Goal: Information Seeking & Learning: Find specific fact

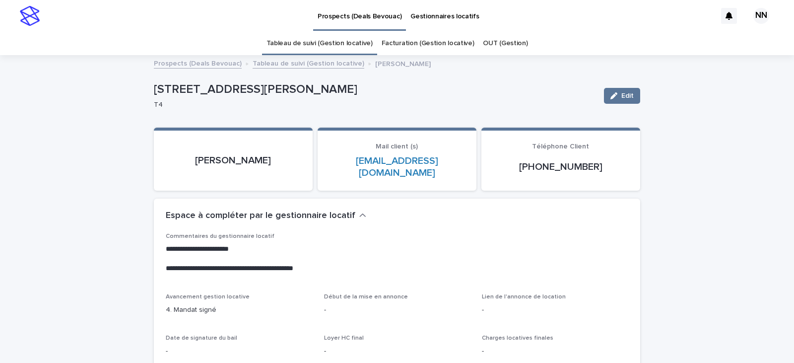
click at [24, 17] on img at bounding box center [30, 16] width 20 height 20
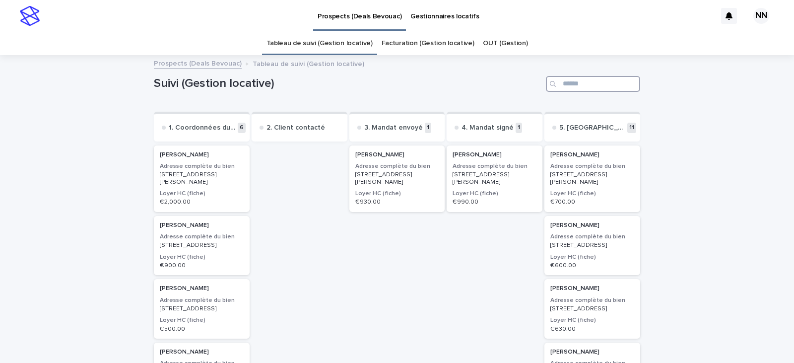
click at [573, 87] on input "Search" at bounding box center [593, 84] width 94 height 16
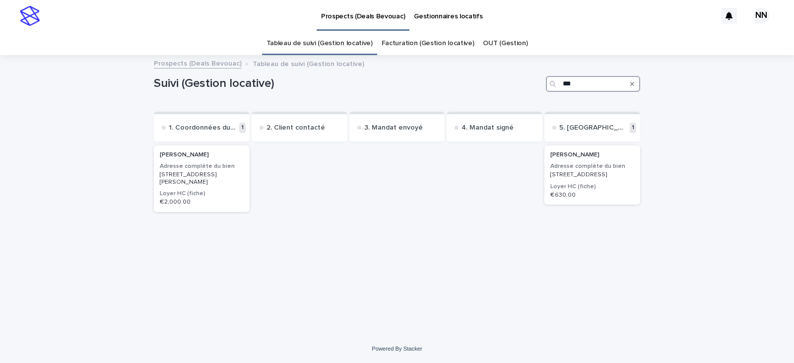
type input "****"
click at [573, 190] on h3 "Loyer HC (fiche)" at bounding box center [592, 187] width 84 height 8
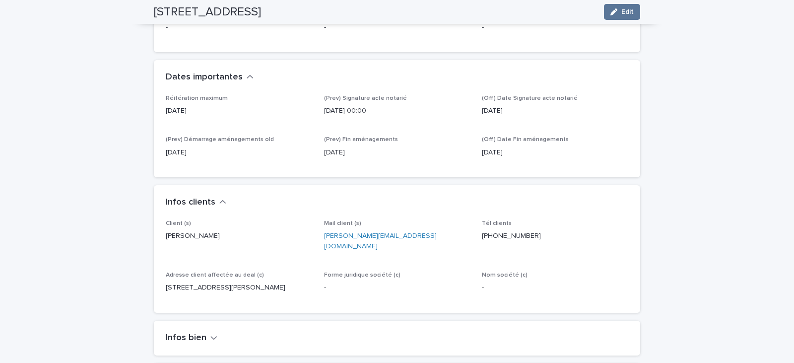
scroll to position [595, 0]
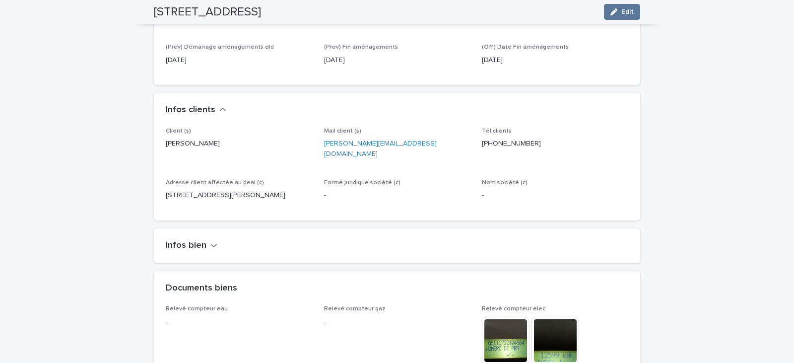
click at [180, 240] on h2 "Infos bien" at bounding box center [186, 245] width 41 height 11
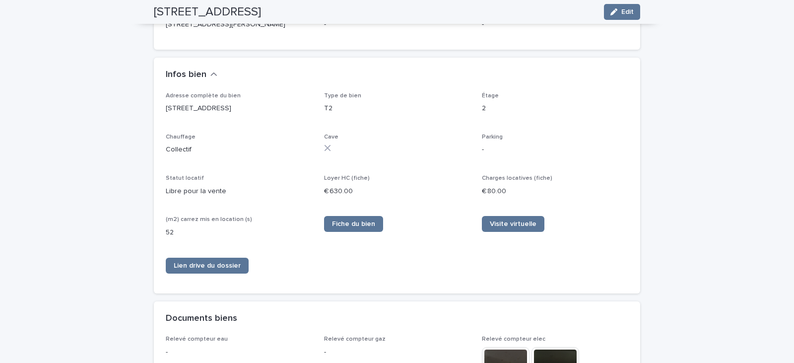
scroll to position [850, 0]
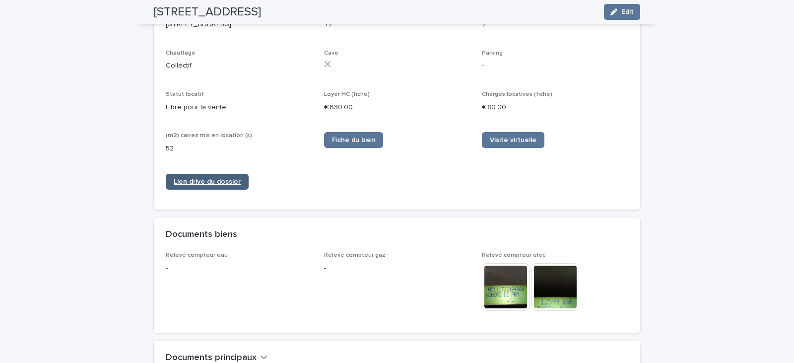
click at [215, 178] on span "Lien drive du dossier" at bounding box center [207, 181] width 67 height 7
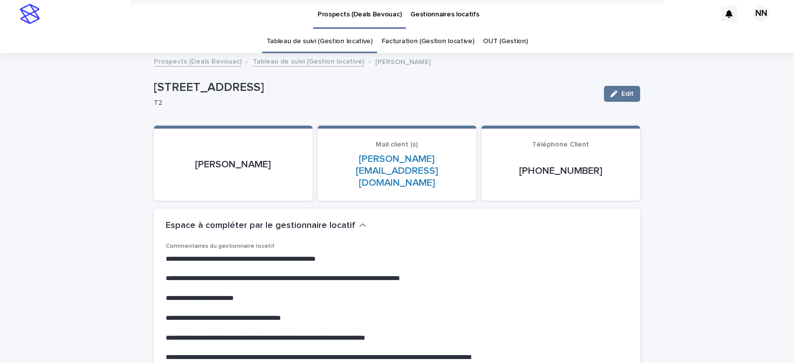
scroll to position [0, 0]
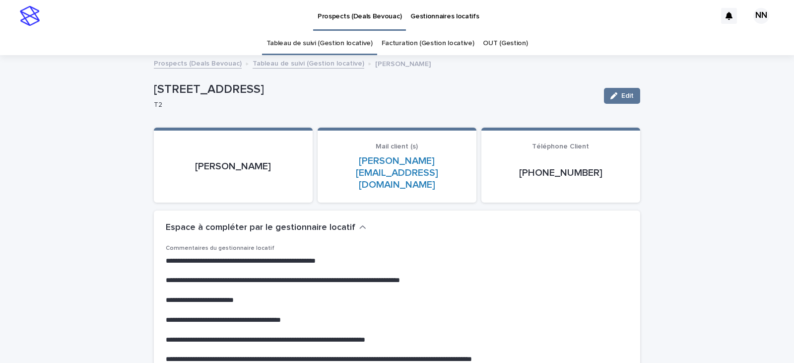
click at [25, 11] on img at bounding box center [30, 16] width 20 height 20
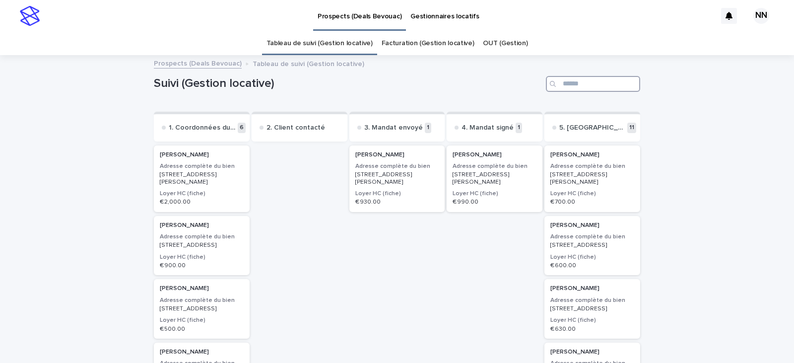
click at [564, 80] on input "Search" at bounding box center [593, 84] width 94 height 16
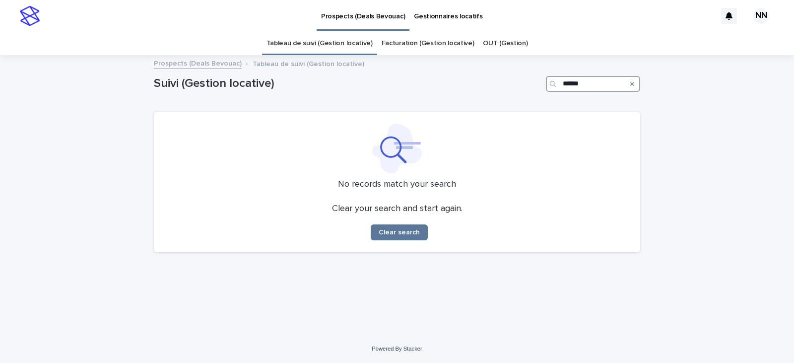
type input "*******"
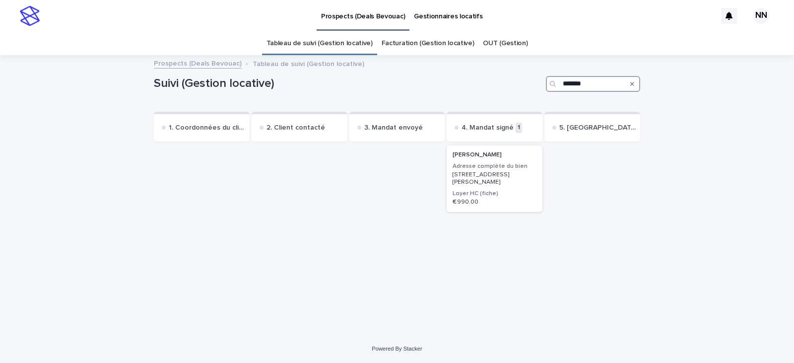
click at [474, 163] on h3 "Adresse complète du bien" at bounding box center [494, 166] width 84 height 8
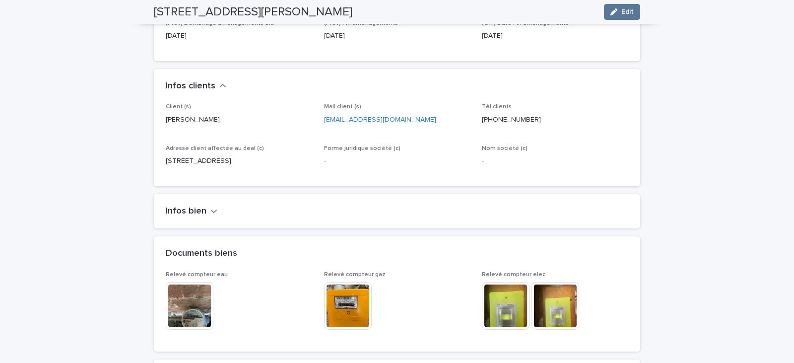
scroll to position [528, 0]
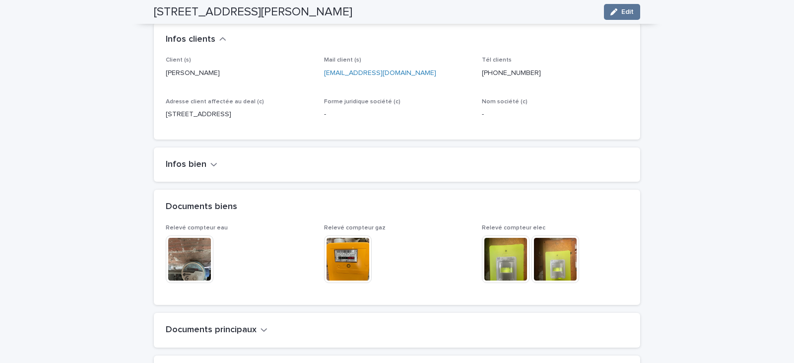
click at [203, 164] on button "Infos bien" at bounding box center [192, 164] width 52 height 11
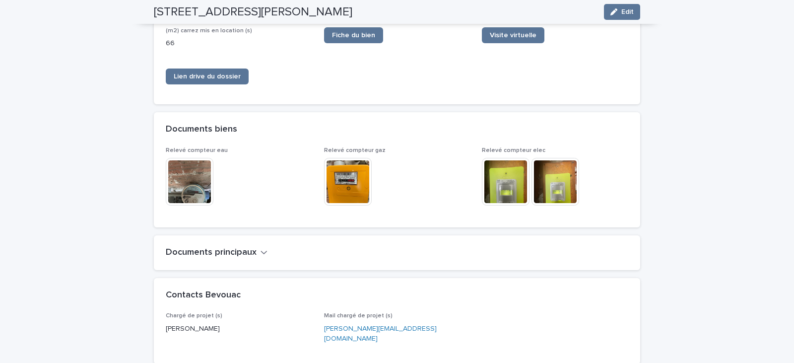
scroll to position [824, 0]
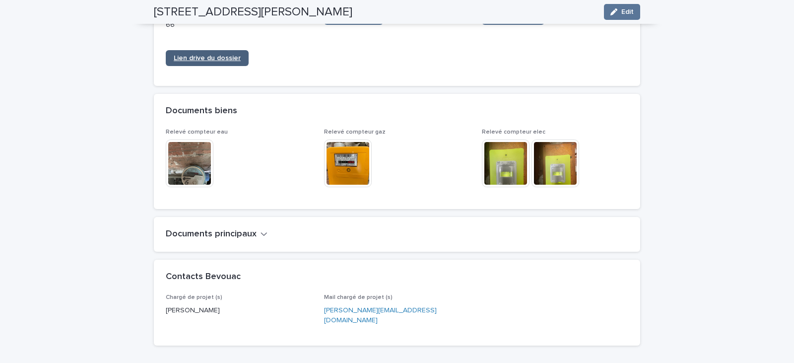
click at [214, 66] on link "Lien drive du dossier" at bounding box center [207, 58] width 83 height 16
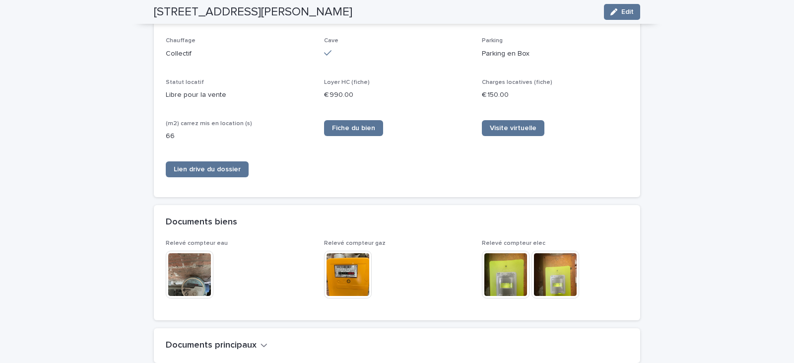
scroll to position [527, 0]
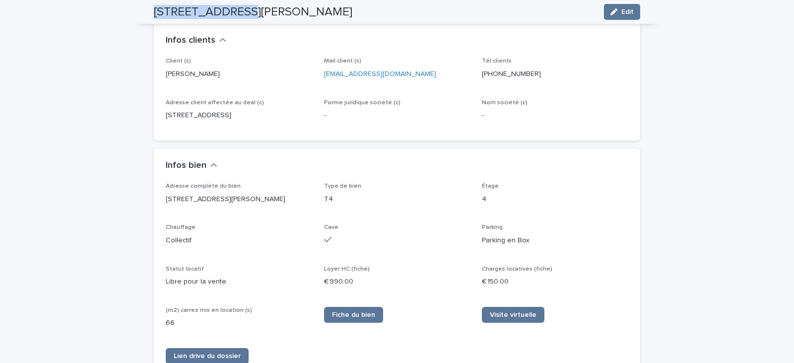
drag, startPoint x: 163, startPoint y: 12, endPoint x: 237, endPoint y: 13, distance: 74.4
click at [237, 13] on div "[STREET_ADDRESS][PERSON_NAME] Edit" at bounding box center [397, 12] width 534 height 24
copy h2 "[STREET_ADDRESS][PERSON_NAME]"
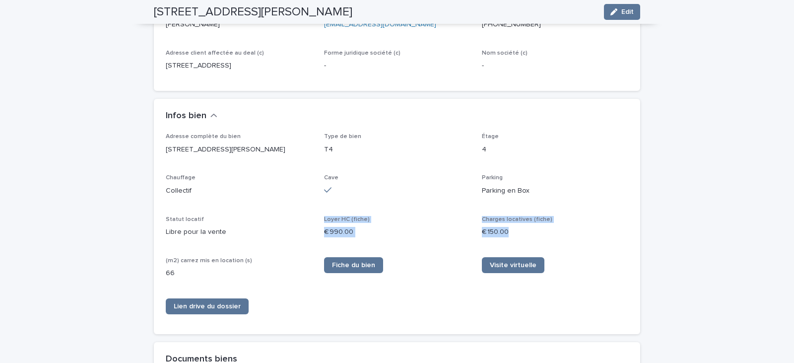
drag, startPoint x: 532, startPoint y: 235, endPoint x: 316, endPoint y: 231, distance: 215.8
click at [316, 231] on div "Adresse complète du bien [STREET_ADDRESS][PERSON_NAME] Type de bien T4 Étage 4 …" at bounding box center [397, 227] width 462 height 189
click at [562, 237] on p "€ 150.00" at bounding box center [555, 232] width 146 height 10
drag, startPoint x: 162, startPoint y: 190, endPoint x: 546, endPoint y: 244, distance: 388.1
click at [546, 244] on div "Adresse complète du bien [STREET_ADDRESS][PERSON_NAME] Type de bien T4 Étage 4 …" at bounding box center [397, 227] width 462 height 189
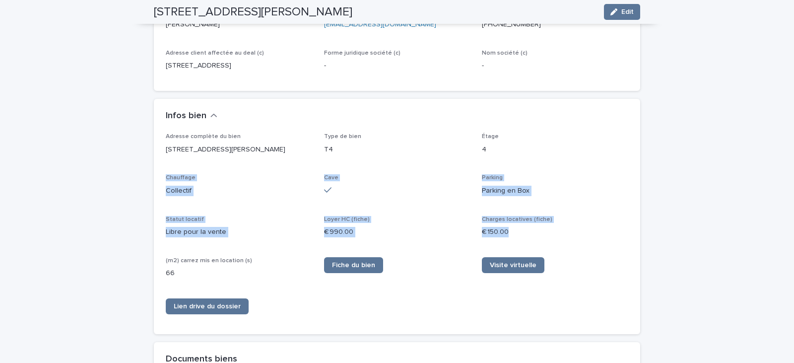
click at [548, 237] on p "€ 150.00" at bounding box center [555, 232] width 146 height 10
drag, startPoint x: 548, startPoint y: 242, endPoint x: 162, endPoint y: 188, distance: 389.1
click at [166, 188] on div "Adresse complète du bien [STREET_ADDRESS][PERSON_NAME] Type de bien T4 Étage 4 …" at bounding box center [397, 227] width 462 height 189
click at [166, 181] on span "Chauffage" at bounding box center [181, 178] width 30 height 6
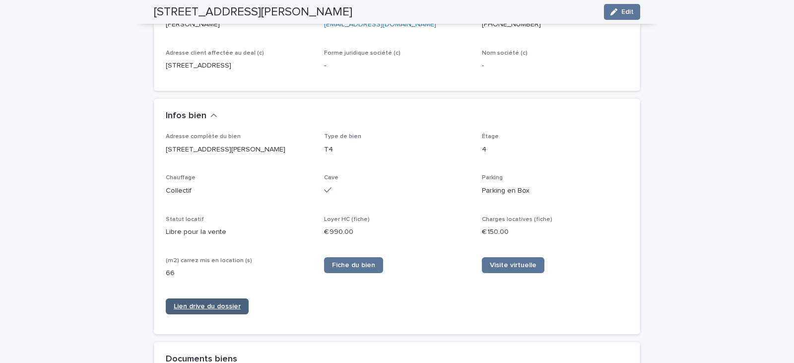
click at [207, 310] on span "Lien drive du dossier" at bounding box center [207, 306] width 67 height 7
